Goal: Task Accomplishment & Management: Manage account settings

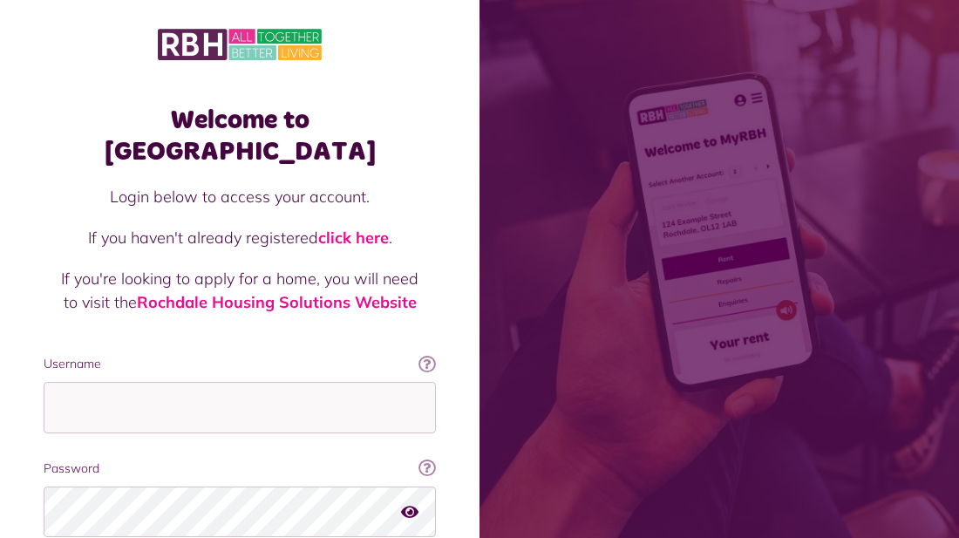
scroll to position [132, 0]
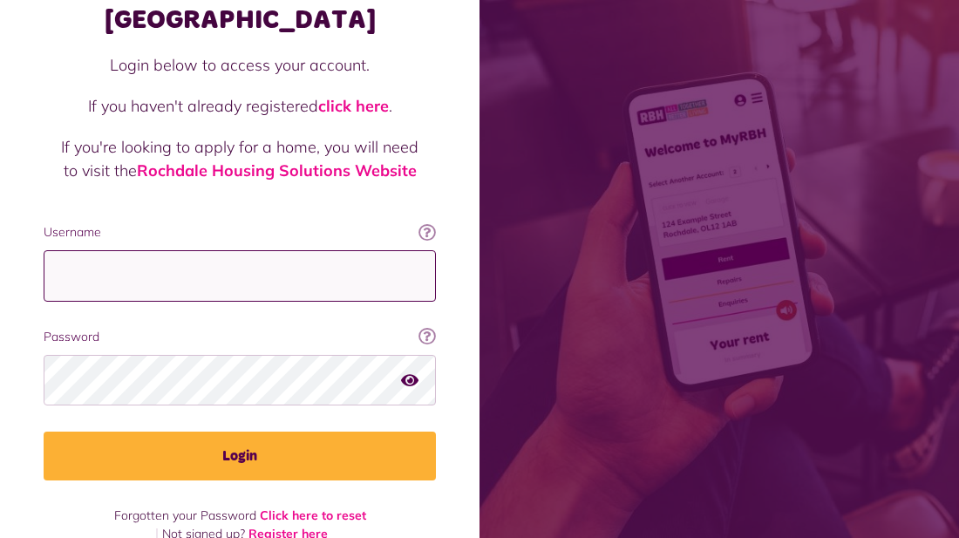
click at [221, 250] on input "Username" at bounding box center [240, 275] width 392 height 51
type input "**********"
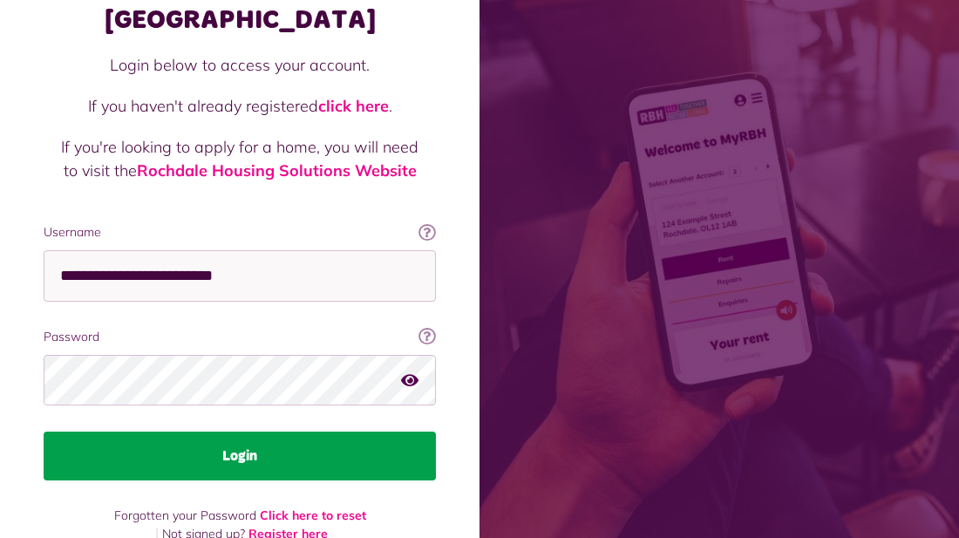
click at [263, 444] on button "Login" at bounding box center [240, 456] width 392 height 49
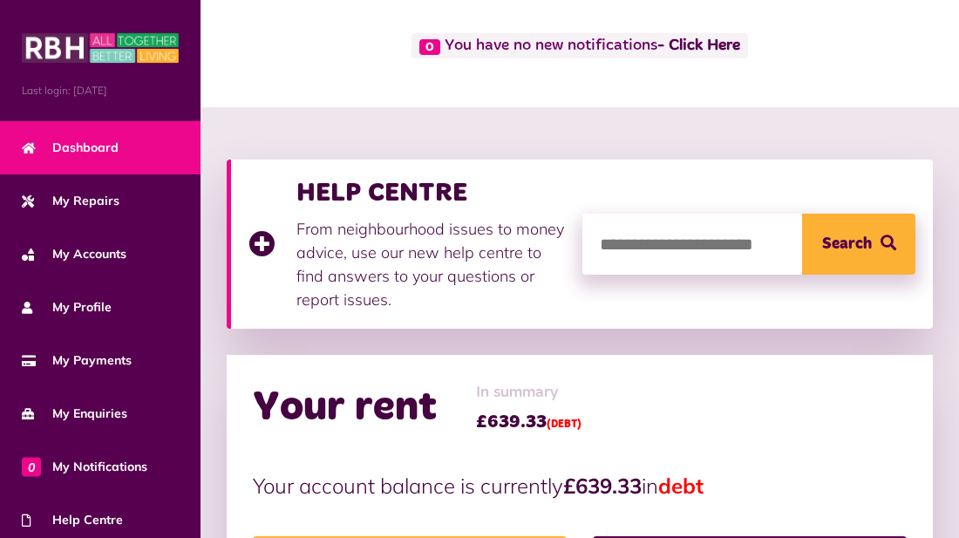
scroll to position [140, 0]
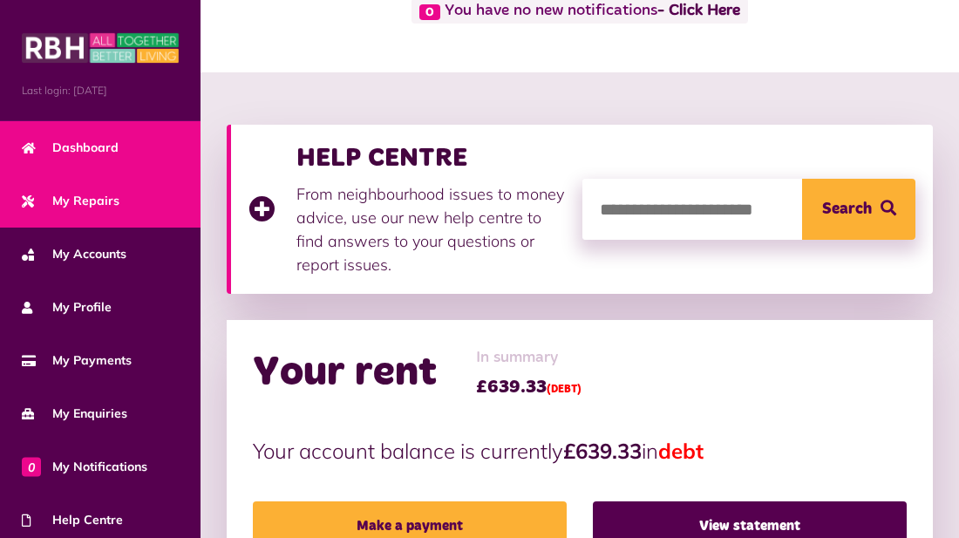
click at [119, 220] on link "My Repairs" at bounding box center [100, 200] width 201 height 53
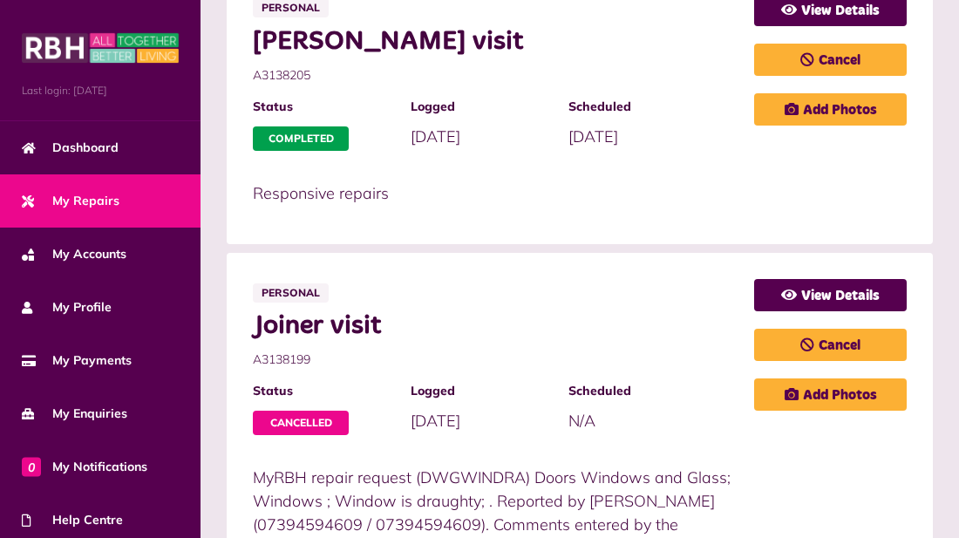
scroll to position [419, 0]
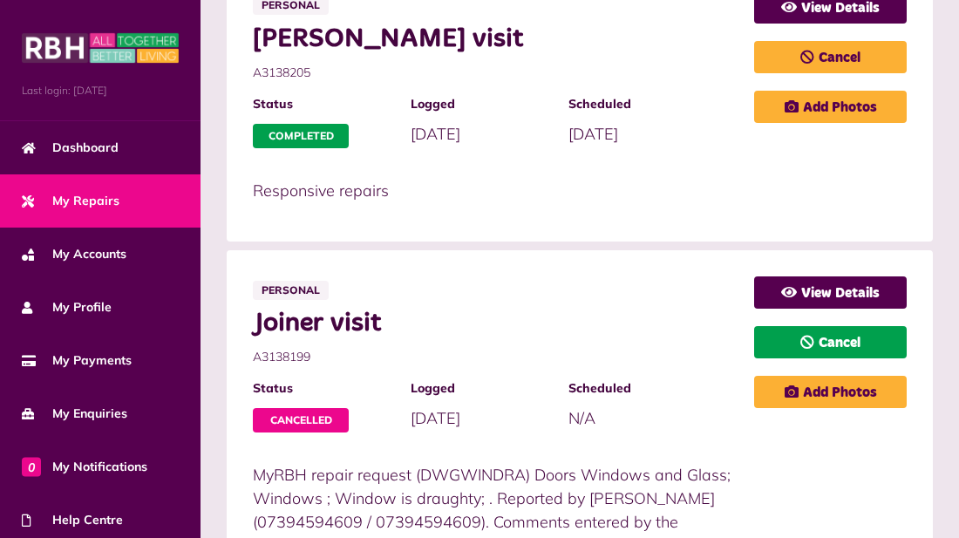
click at [875, 338] on link "Cancel" at bounding box center [830, 342] width 153 height 32
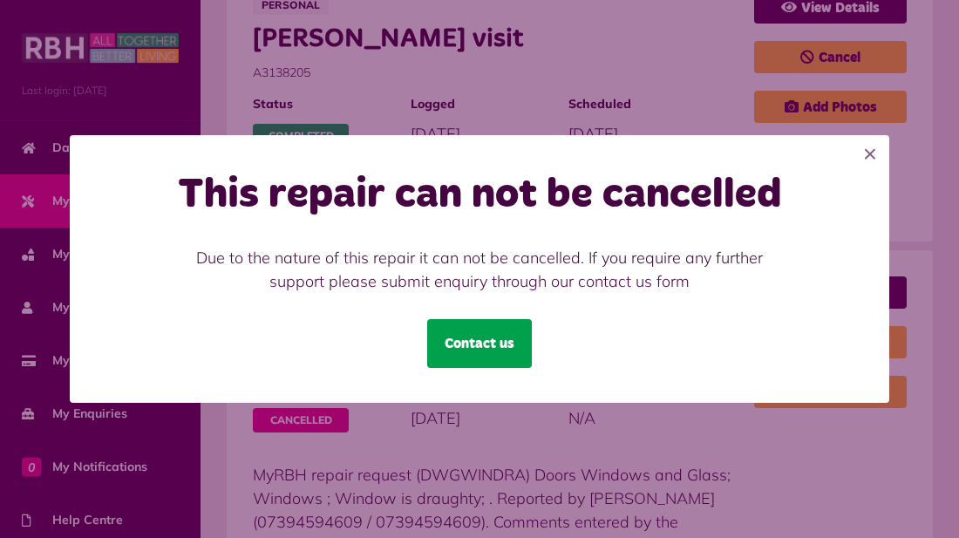
click at [523, 336] on link "Contact us" at bounding box center [479, 343] width 105 height 49
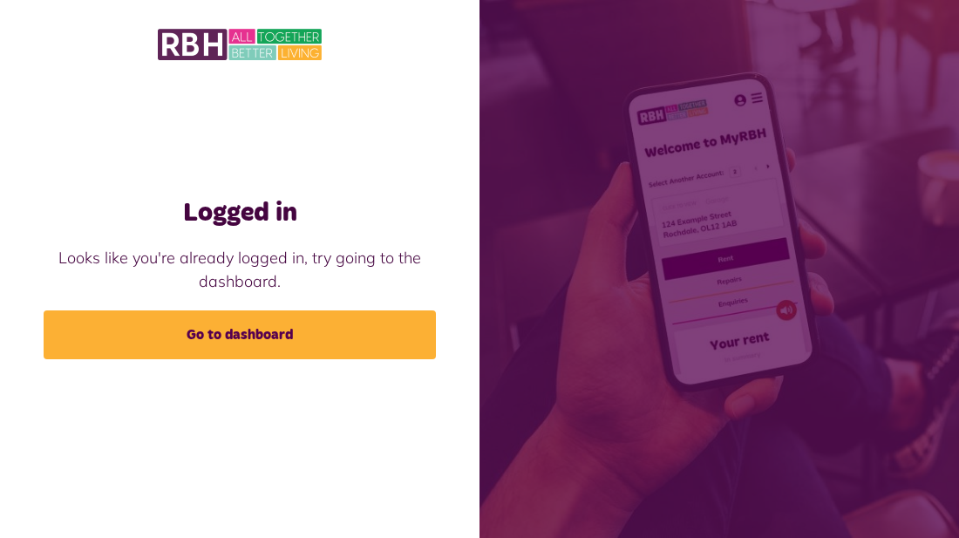
click at [276, 304] on div "Logged in Looks like you're already logged in, try going to the dashboard. Go t…" at bounding box center [239, 270] width 427 height 180
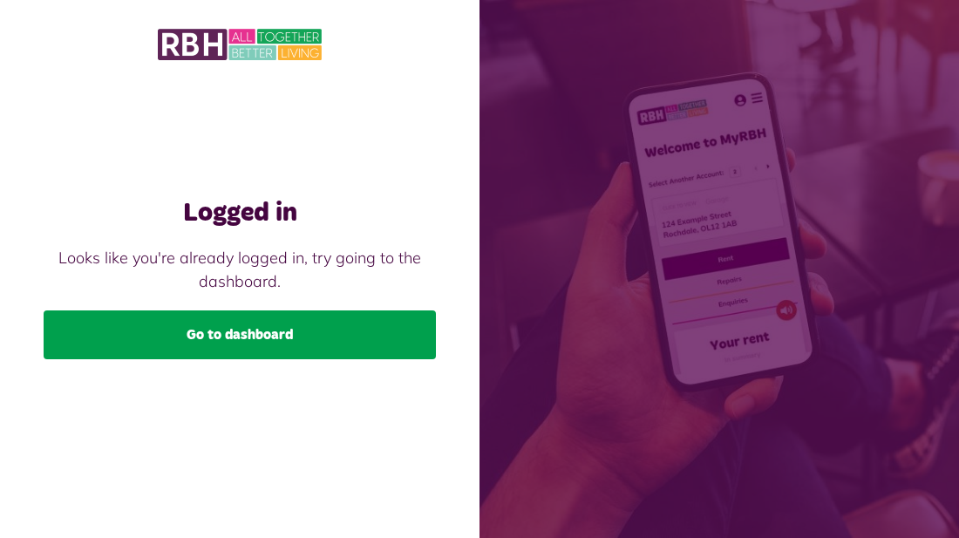
click at [295, 336] on link "Go to dashboard" at bounding box center [240, 334] width 392 height 49
